Goal: Task Accomplishment & Management: Manage account settings

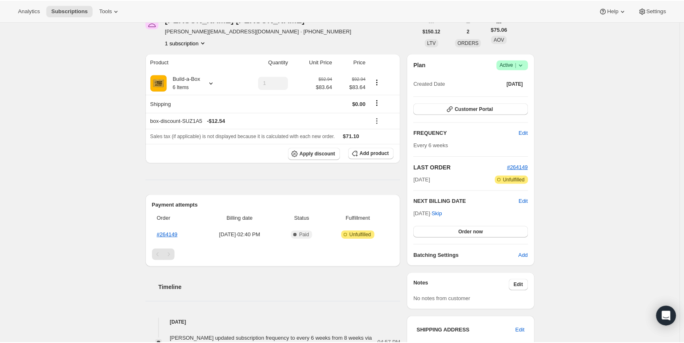
scroll to position [41, 0]
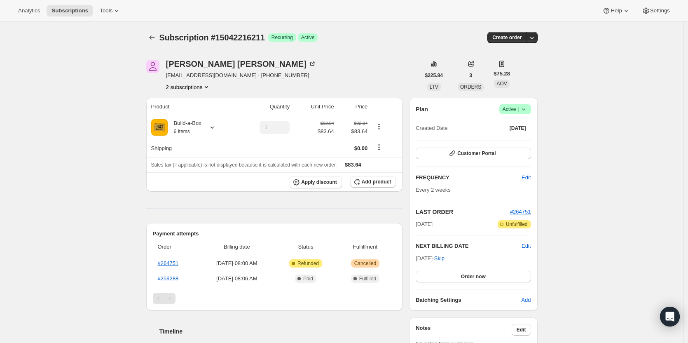
click at [77, 97] on div "Subscription #15042216211. This page is ready Subscription #15042216211 Success…" at bounding box center [341, 326] width 683 height 609
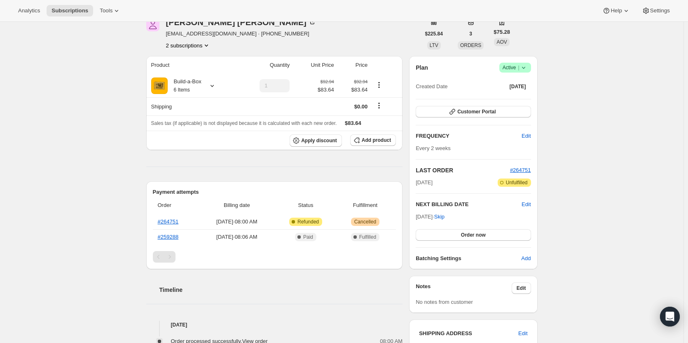
scroll to position [41, 0]
click at [527, 139] on span "Edit" at bounding box center [526, 136] width 9 height 8
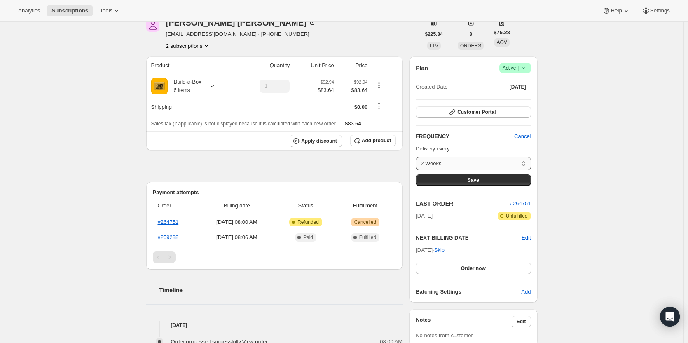
click at [517, 165] on select "2 Weeks 4 Weeks 6 Weeks 8 Weeks Custom..." at bounding box center [473, 163] width 115 height 13
select select "WEEK#4"
click at [418, 157] on select "2 Weeks 4 Weeks 6 Weeks 8 Weeks Custom..." at bounding box center [473, 163] width 115 height 13
click at [494, 183] on button "Save" at bounding box center [473, 180] width 115 height 12
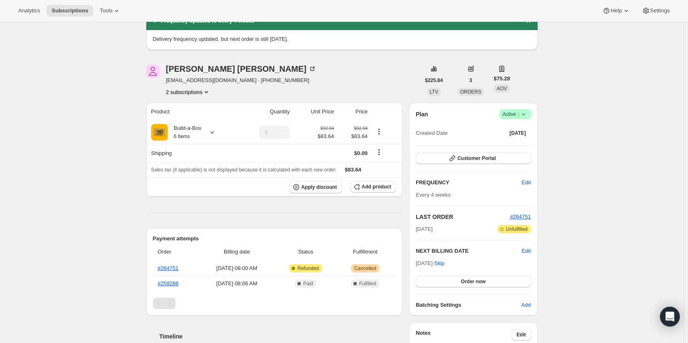
click at [52, 131] on div "Subscription #15042216211. This page is ready Subscription #15042216211 Success…" at bounding box center [341, 308] width 683 height 655
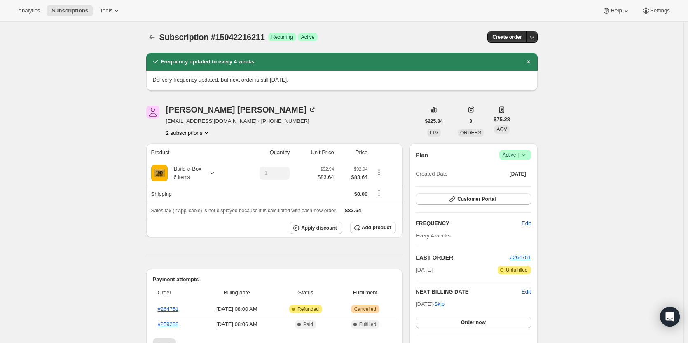
scroll to position [0, 0]
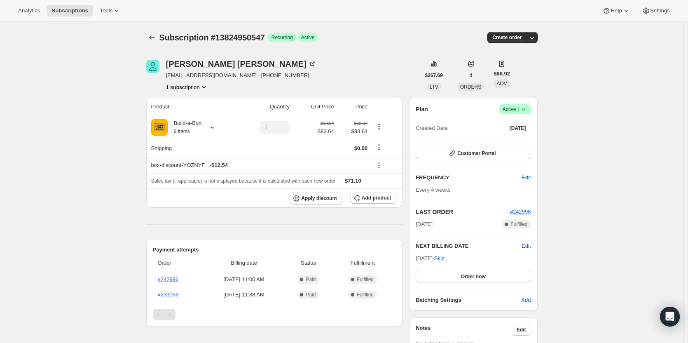
click at [519, 111] on span "|" at bounding box center [518, 109] width 1 height 7
click at [522, 106] on icon at bounding box center [524, 109] width 8 height 8
click at [522, 140] on span "Cancel subscription" at bounding box center [517, 139] width 47 height 6
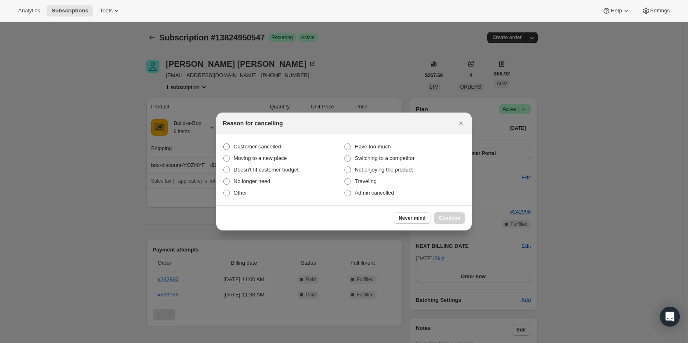
click at [260, 147] on span "Customer cancelled" at bounding box center [257, 146] width 47 height 6
click at [224, 144] on input "Customer cancelled" at bounding box center [223, 143] width 0 height 0
radio input "true"
click at [454, 221] on span "Continue" at bounding box center [449, 218] width 21 height 7
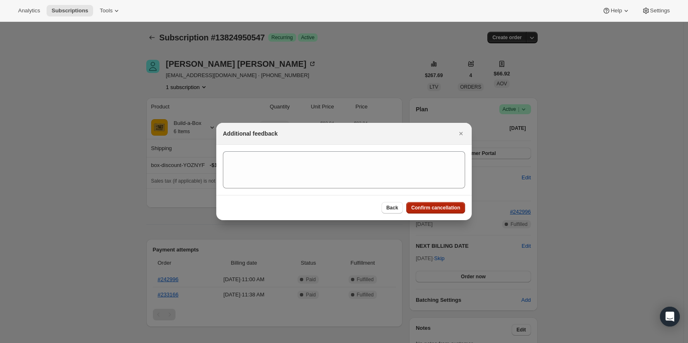
click at [442, 205] on span "Confirm cancellation" at bounding box center [435, 207] width 49 height 7
